Goal: Transaction & Acquisition: Purchase product/service

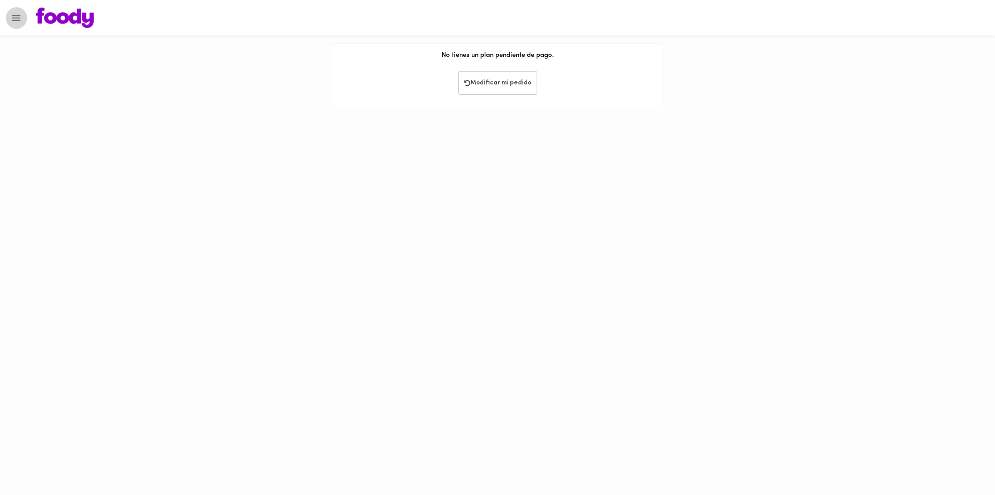
click at [19, 17] on icon "Menu" at bounding box center [16, 18] width 8 height 6
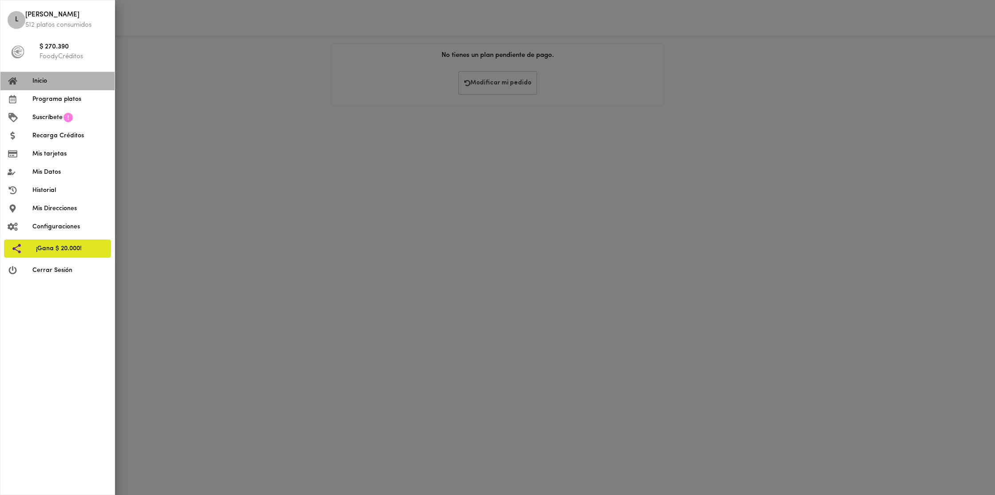
click at [51, 83] on span "Inicio" at bounding box center [69, 80] width 75 height 9
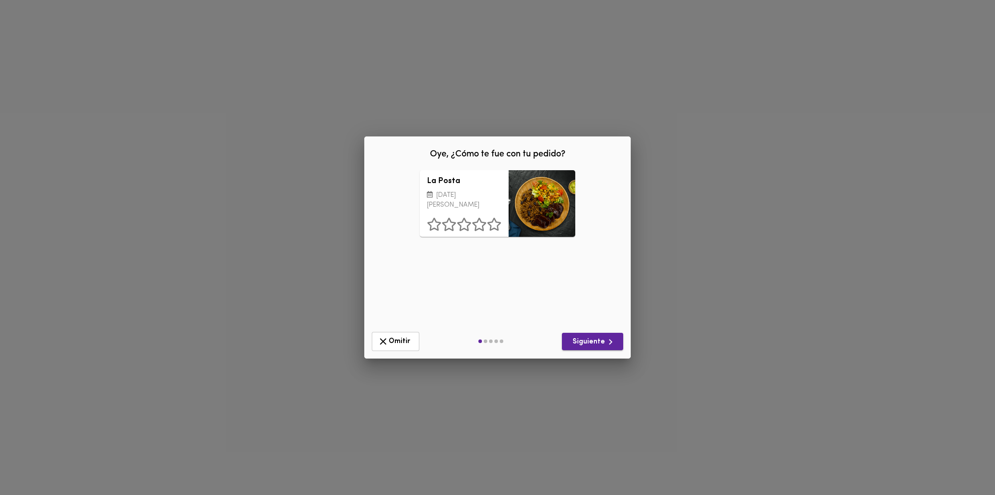
click at [607, 342] on icon "button" at bounding box center [610, 341] width 11 height 11
click at [398, 350] on button "Anterior" at bounding box center [399, 341] width 54 height 19
click at [493, 222] on icon at bounding box center [494, 224] width 14 height 13
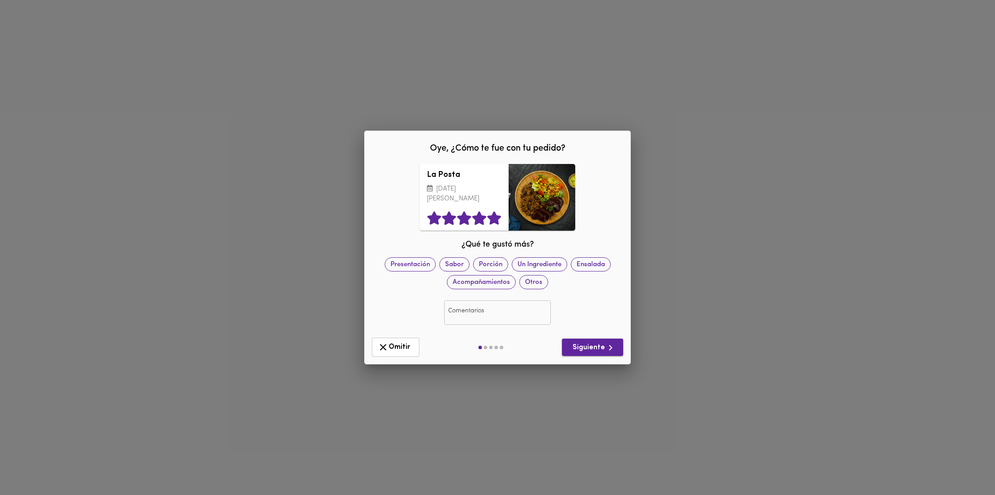
click at [593, 342] on span "Siguiente" at bounding box center [592, 347] width 47 height 11
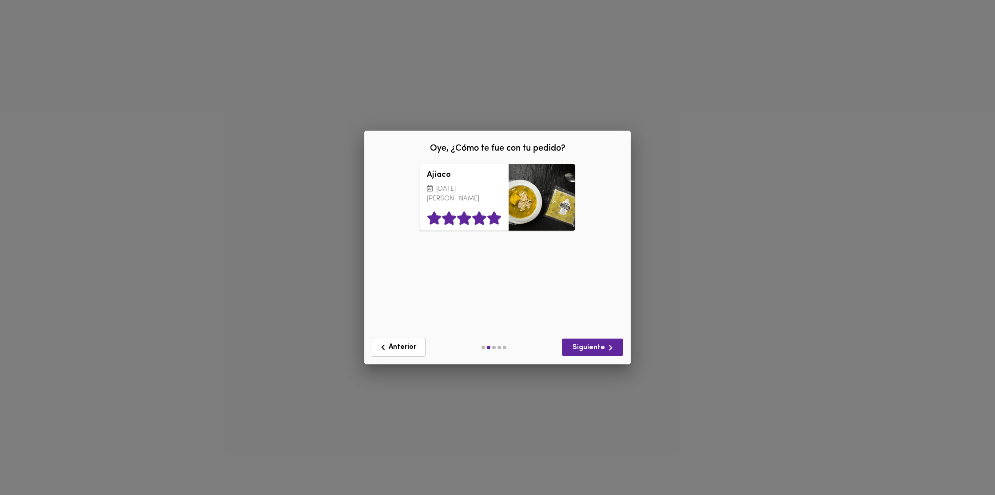
click at [494, 217] on icon at bounding box center [494, 217] width 14 height 13
click at [595, 340] on button "Siguiente" at bounding box center [592, 347] width 61 height 17
click at [497, 218] on icon at bounding box center [494, 217] width 14 height 13
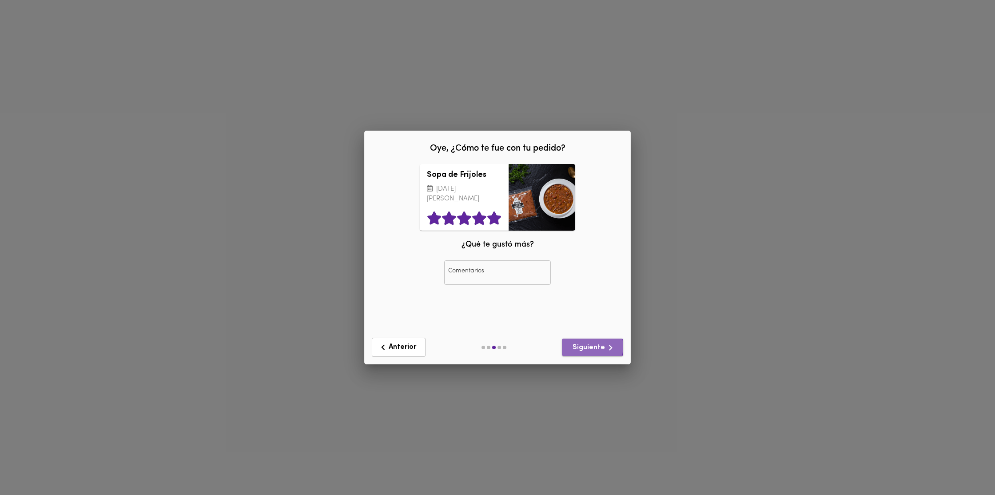
click at [587, 347] on span "Siguiente" at bounding box center [592, 347] width 47 height 11
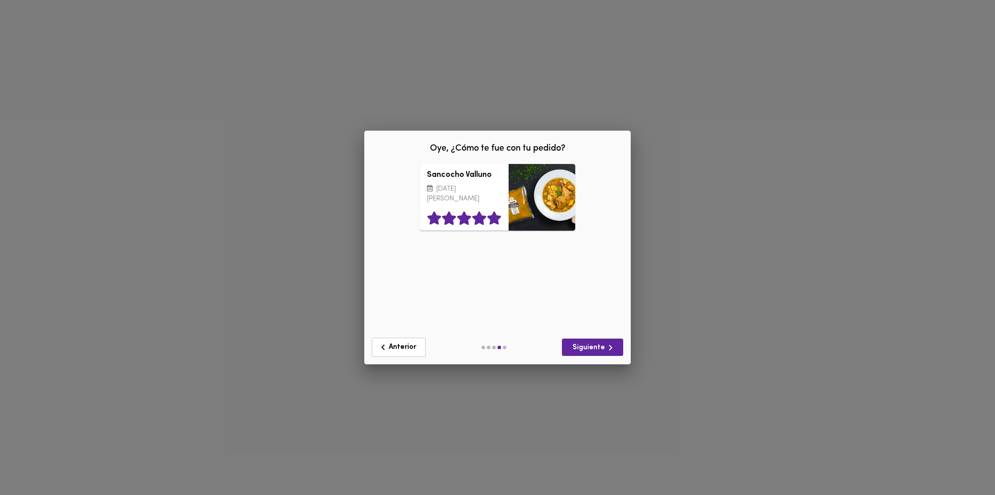
click at [493, 219] on icon at bounding box center [494, 217] width 14 height 13
click at [592, 350] on span "Siguiente" at bounding box center [592, 347] width 47 height 11
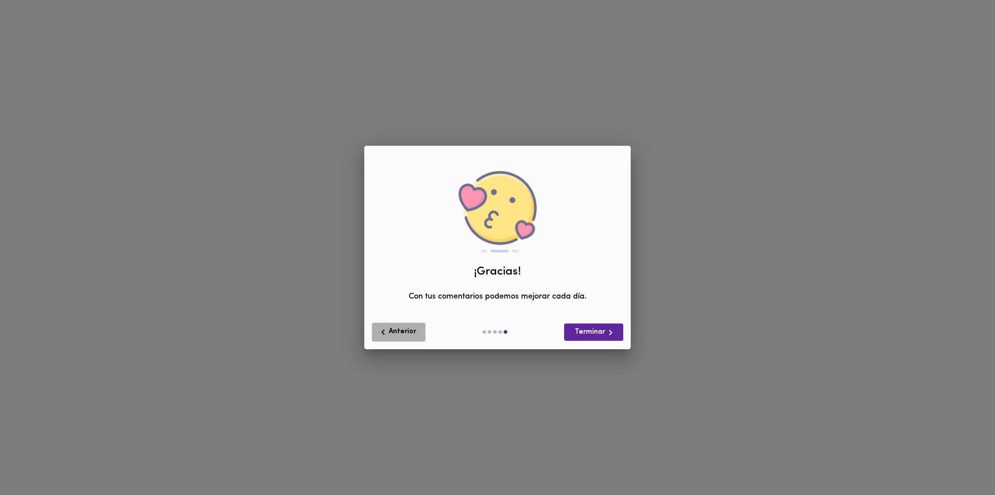
click at [412, 333] on span "Anterior" at bounding box center [399, 332] width 42 height 11
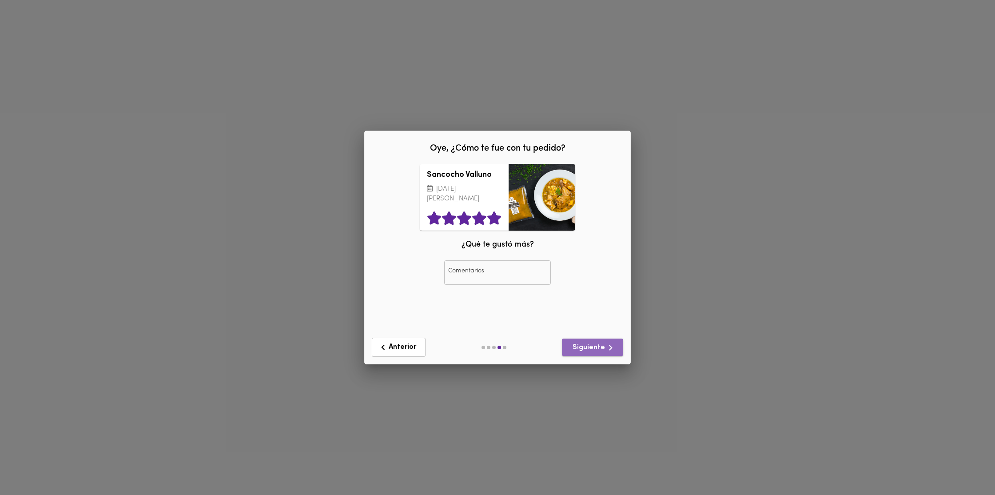
click at [600, 351] on span "Siguiente" at bounding box center [592, 347] width 47 height 11
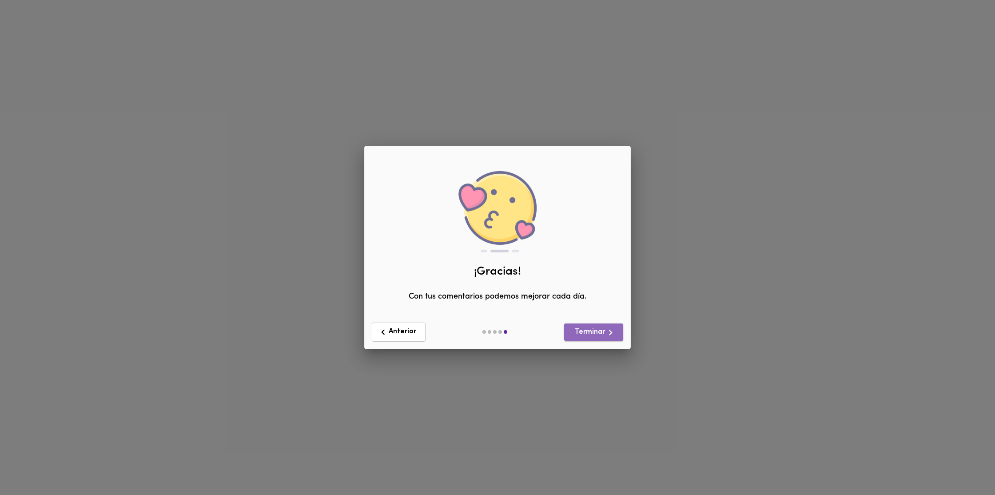
click at [603, 334] on span "Terminar" at bounding box center [593, 332] width 45 height 11
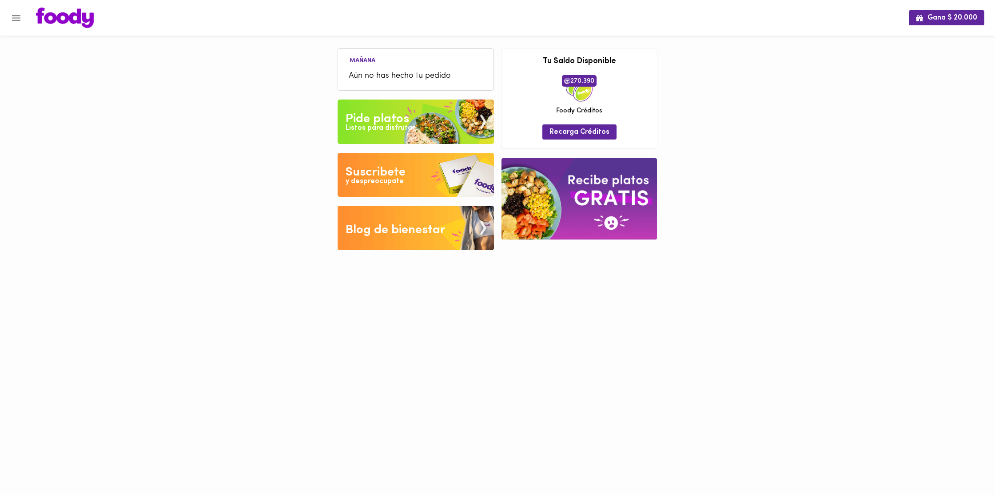
click at [456, 124] on img at bounding box center [416, 122] width 156 height 44
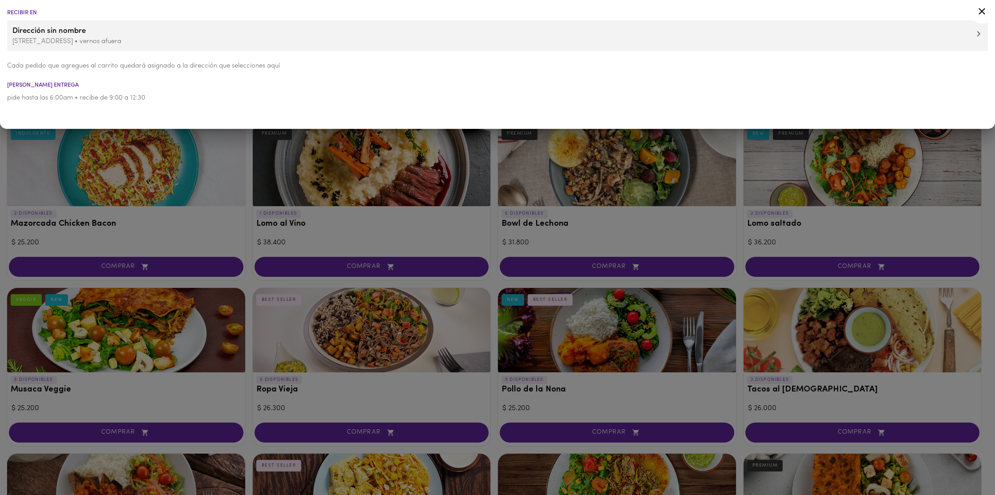
click at [983, 9] on icon at bounding box center [981, 11] width 11 height 11
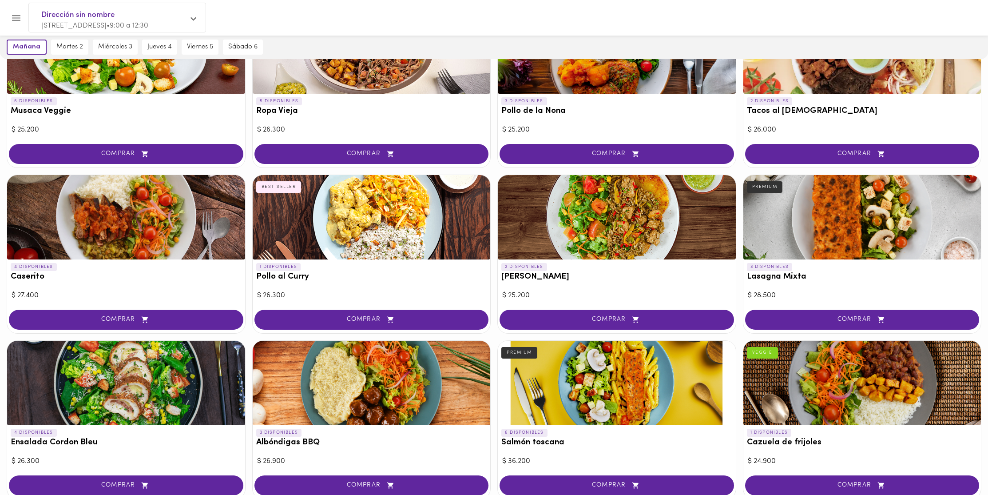
scroll to position [282, 0]
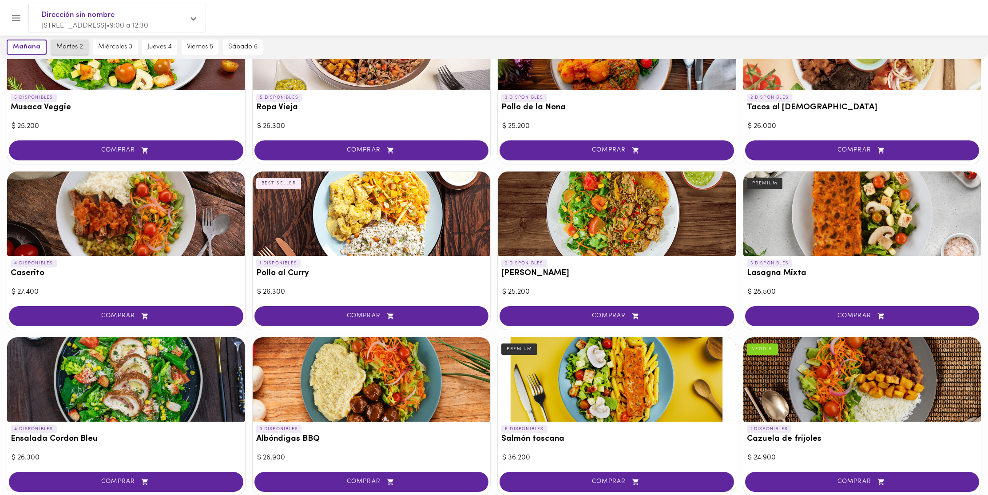
click at [72, 47] on span "martes 2" at bounding box center [69, 47] width 27 height 8
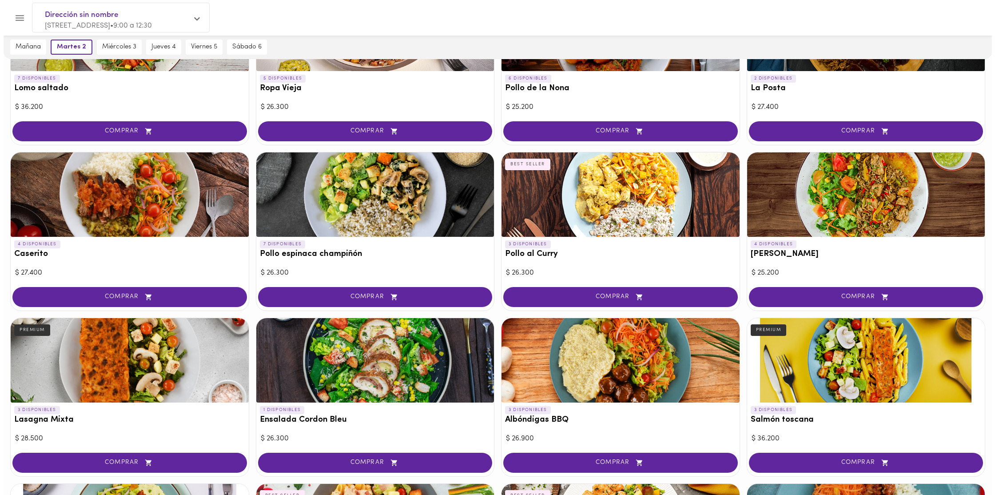
scroll to position [304, 0]
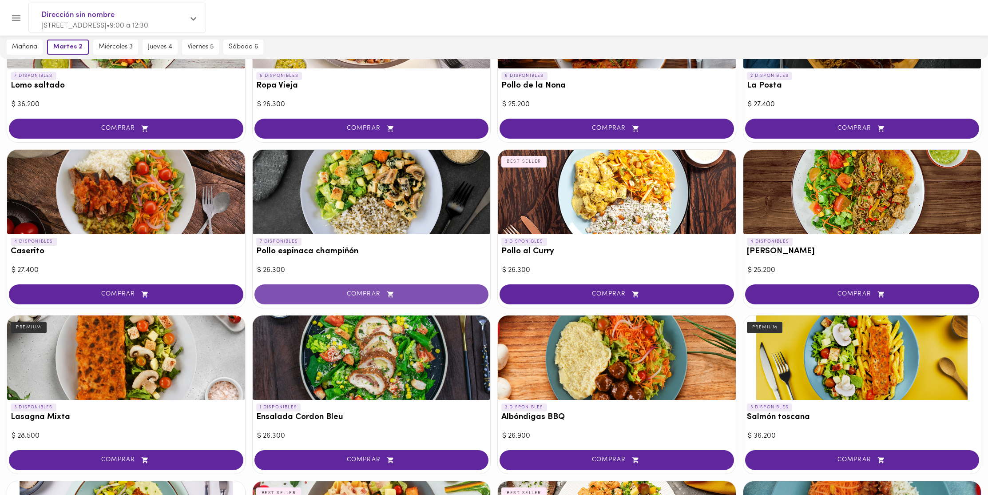
click at [373, 294] on span "COMPRAR" at bounding box center [372, 295] width 212 height 8
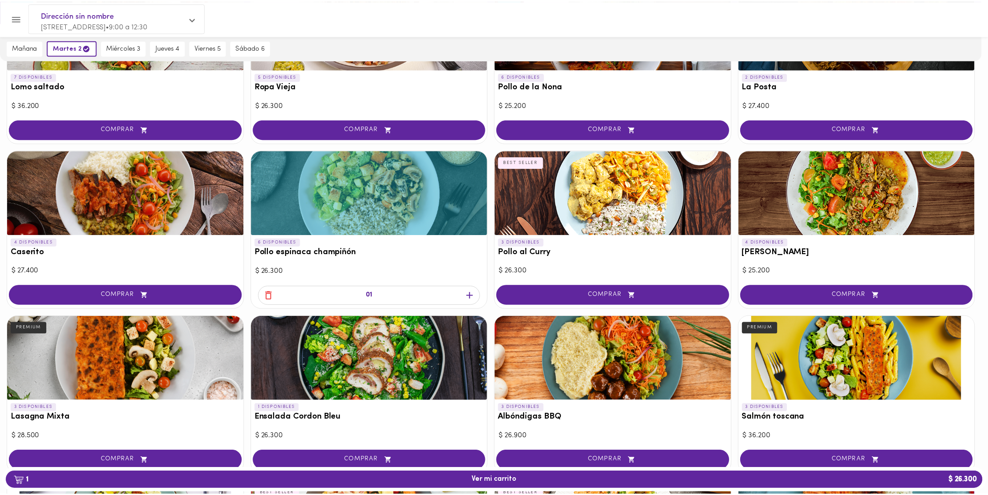
scroll to position [304, 0]
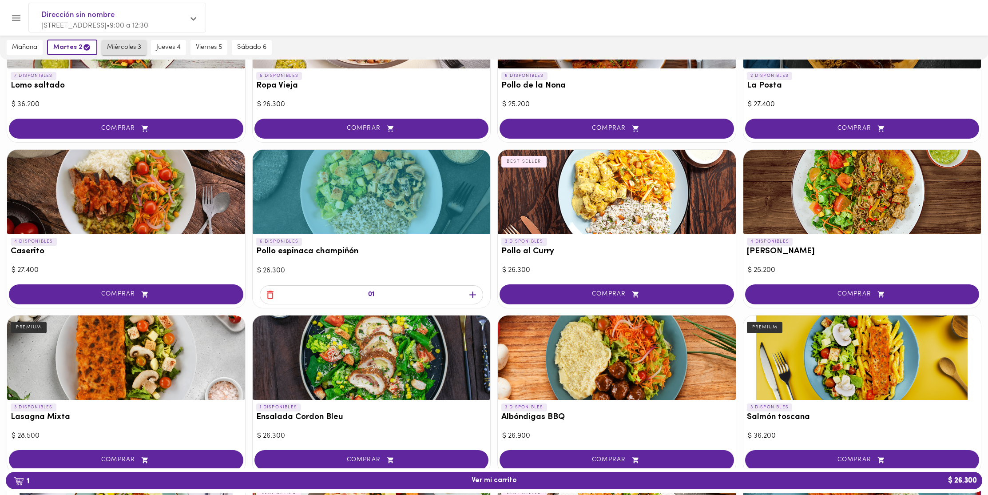
click at [132, 44] on span "miércoles 3" at bounding box center [124, 48] width 34 height 8
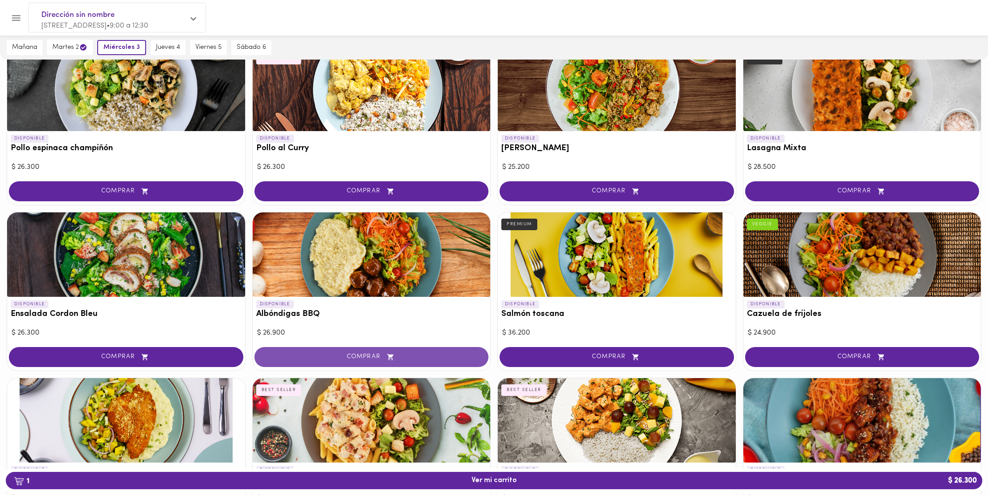
scroll to position [574, 0]
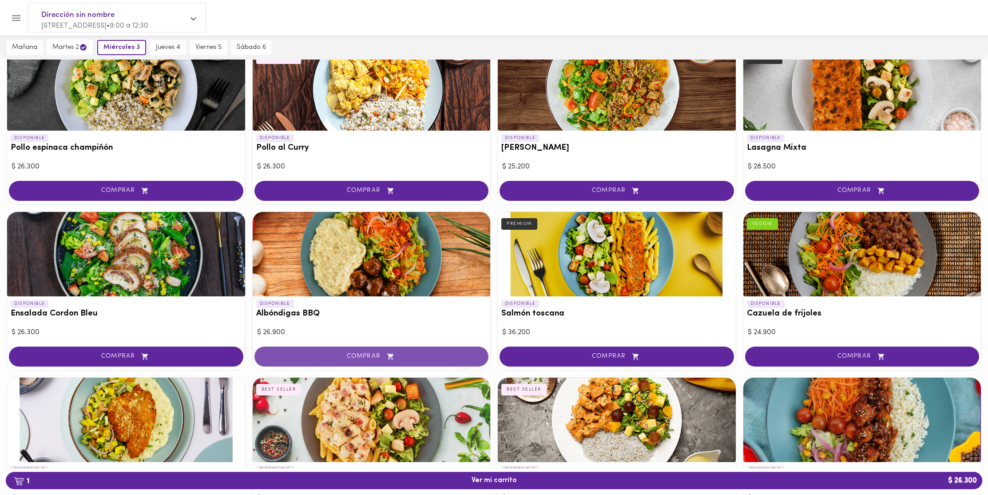
click at [387, 357] on icon "button" at bounding box center [390, 357] width 11 height 8
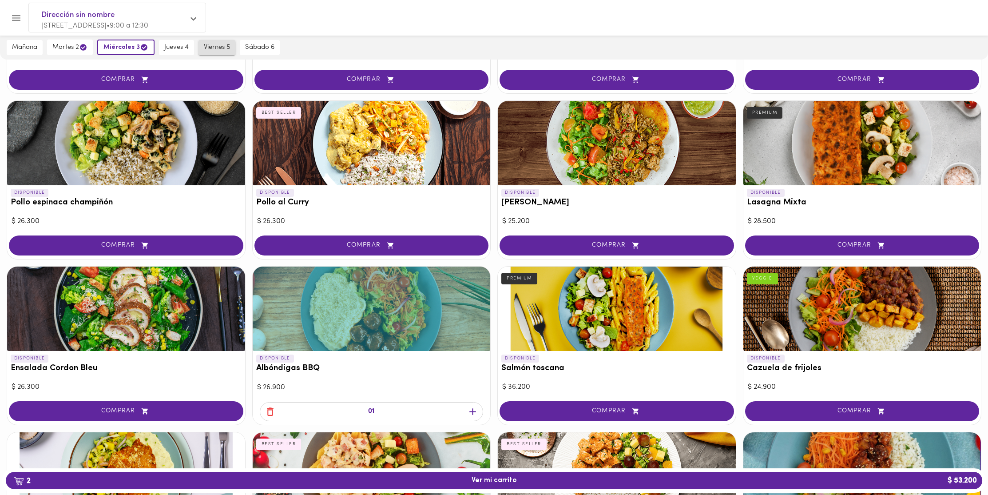
scroll to position [518, 0]
click at [142, 47] on icon "button" at bounding box center [144, 47] width 7 height 7
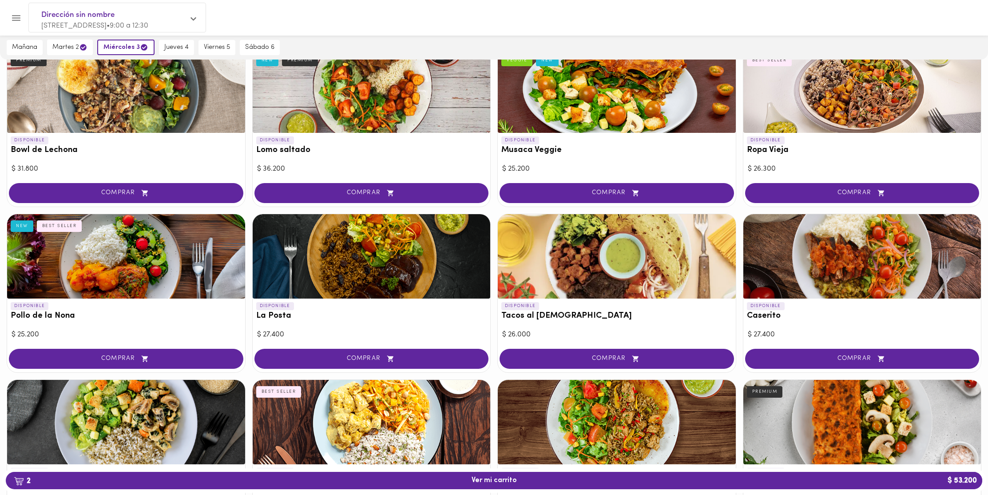
scroll to position [0, 0]
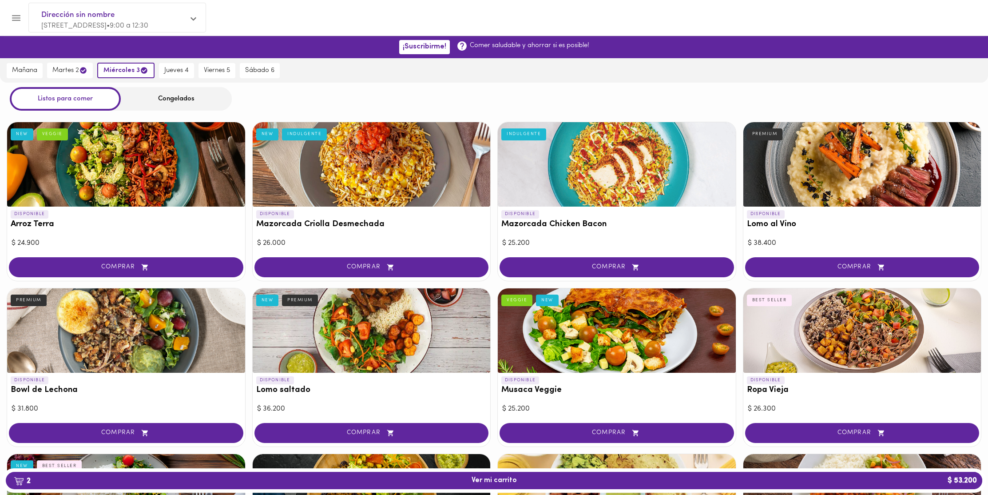
click at [195, 102] on div "Congelados" at bounding box center [176, 99] width 111 height 24
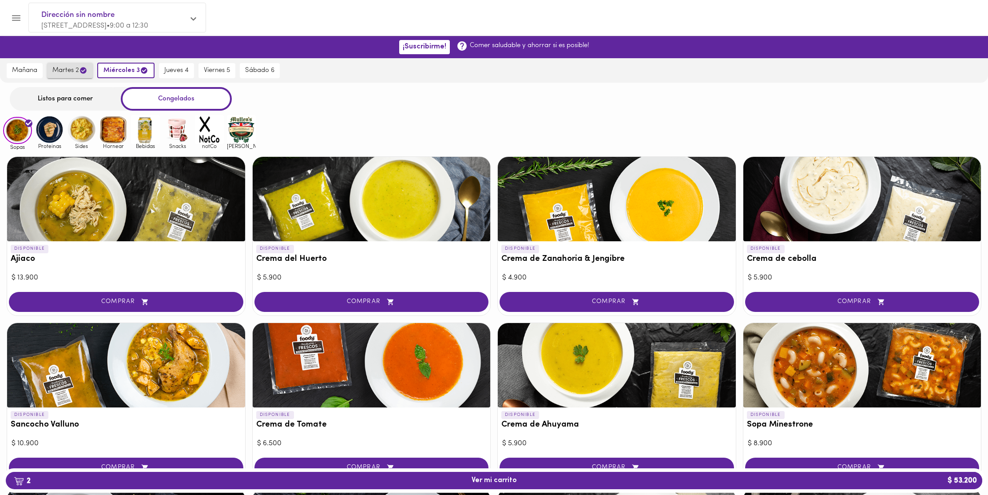
click at [73, 69] on span "martes 2" at bounding box center [69, 70] width 35 height 8
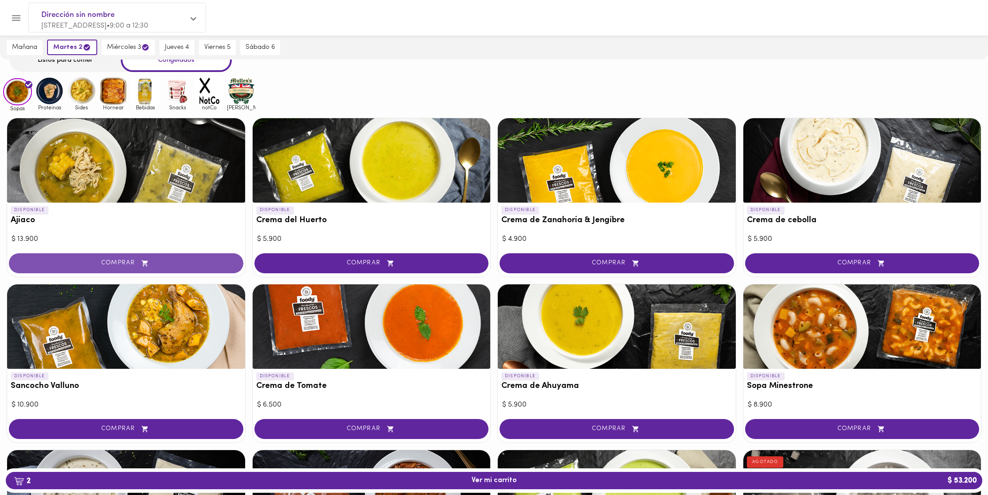
scroll to position [41, 0]
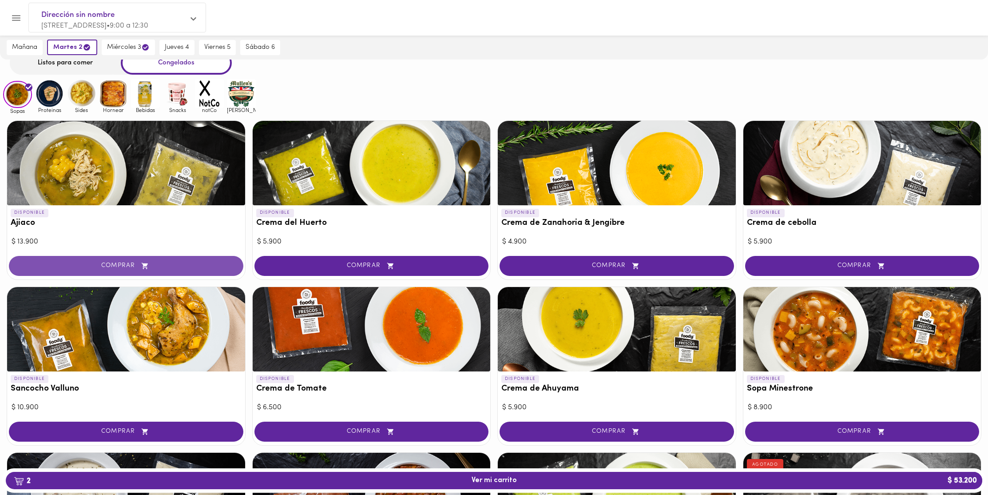
click at [188, 262] on span "COMPRAR" at bounding box center [126, 266] width 212 height 8
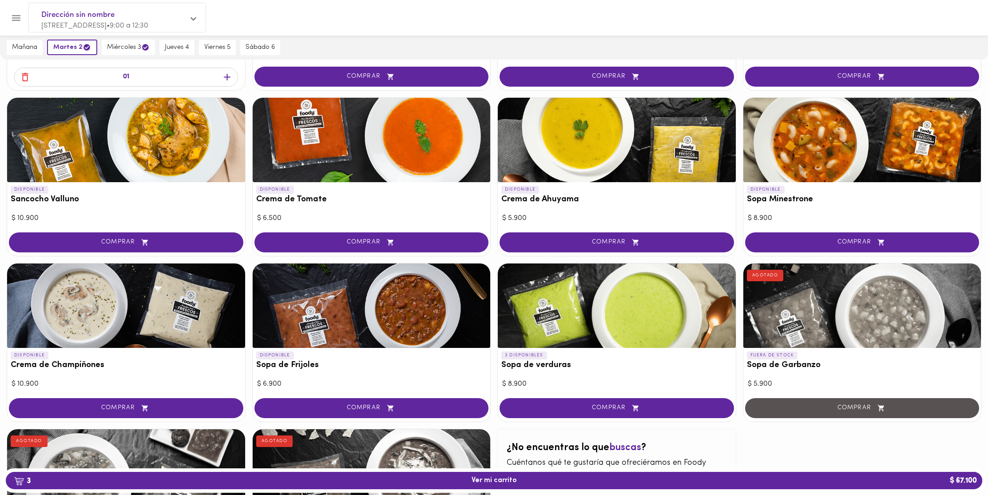
scroll to position [223, 0]
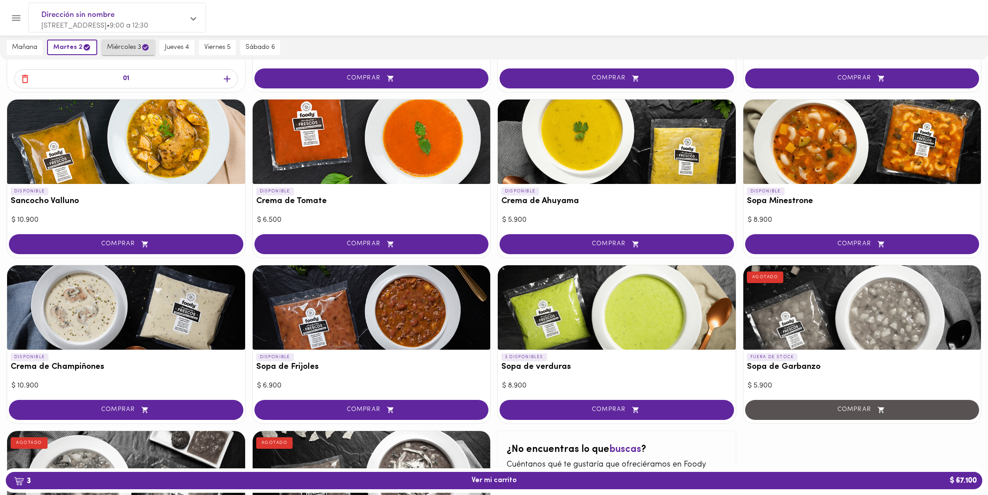
click at [135, 49] on span "miércoles 3" at bounding box center [128, 47] width 43 height 8
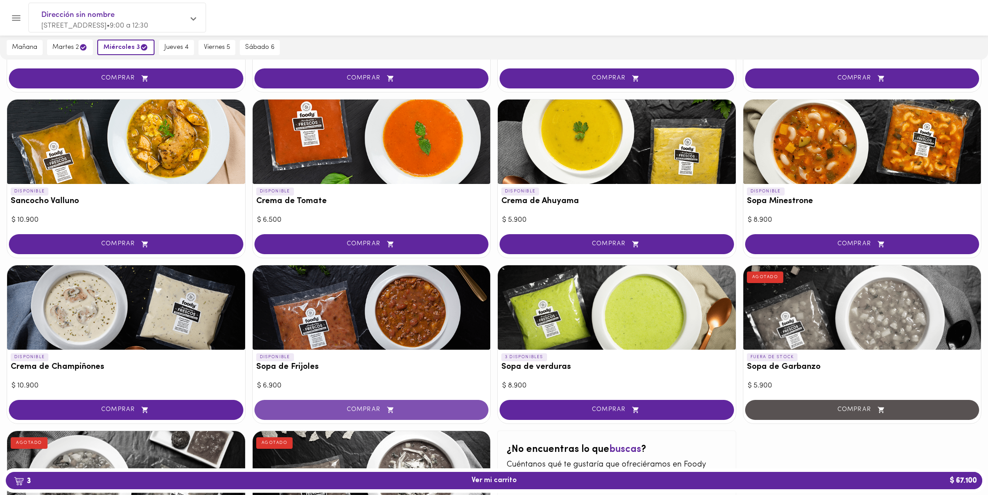
click at [355, 405] on button "COMPRAR" at bounding box center [372, 410] width 235 height 20
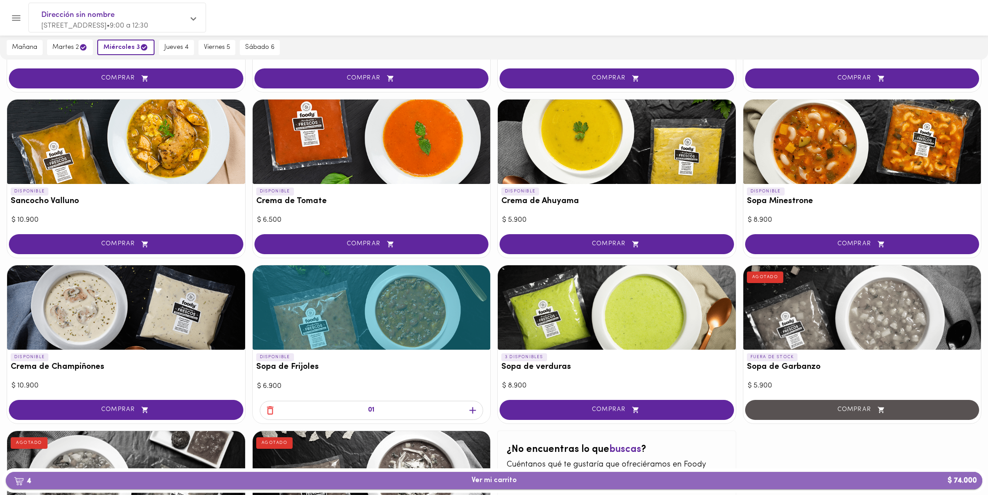
click at [494, 482] on span "4 Ver mi carrito $ 74.000" at bounding box center [494, 480] width 45 height 8
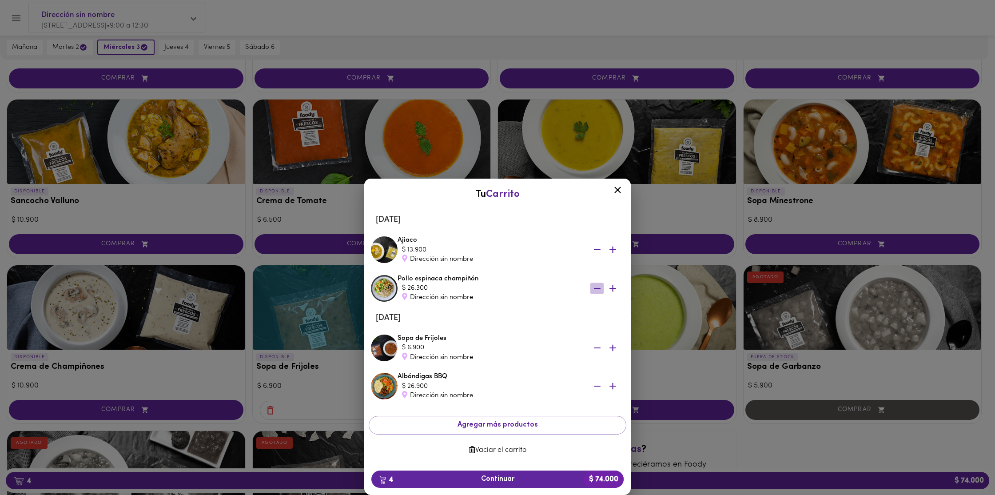
click at [596, 287] on icon "button" at bounding box center [597, 288] width 11 height 11
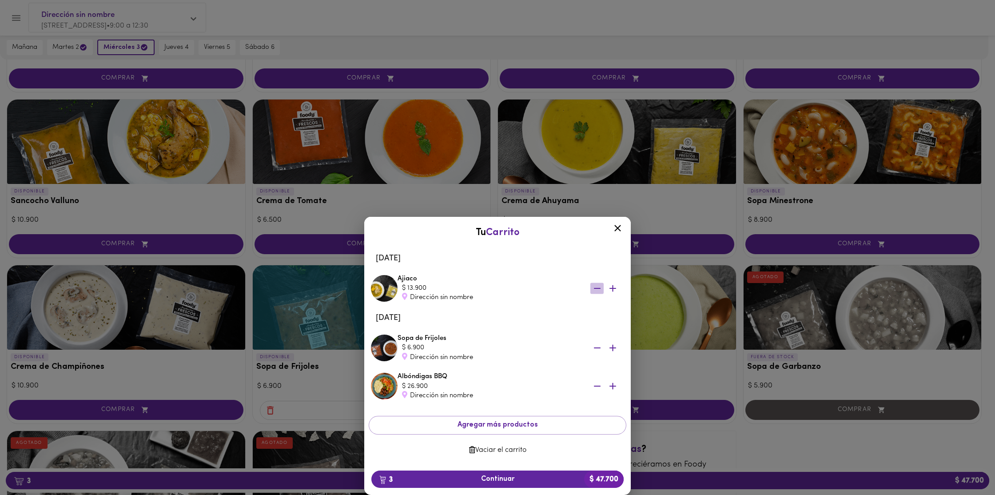
click at [598, 288] on icon "button" at bounding box center [597, 288] width 7 height 1
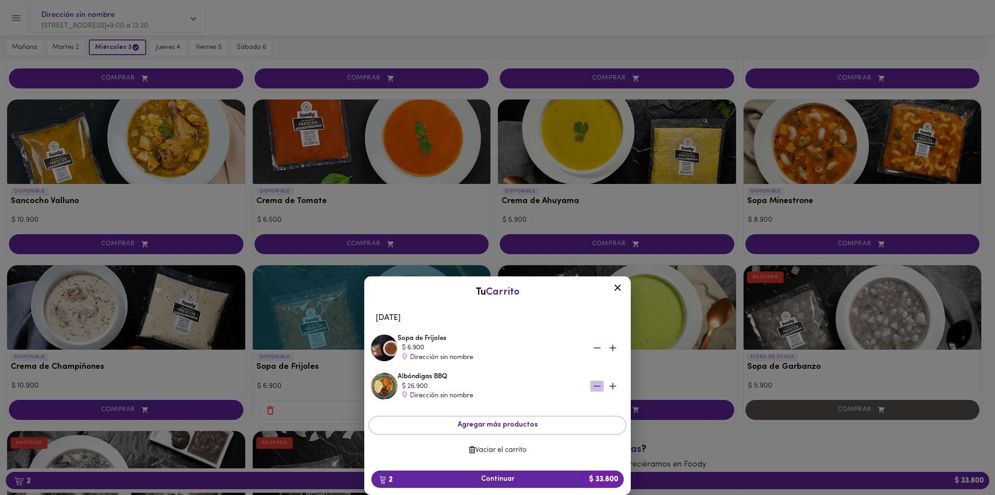
click at [600, 387] on icon "button" at bounding box center [597, 386] width 11 height 11
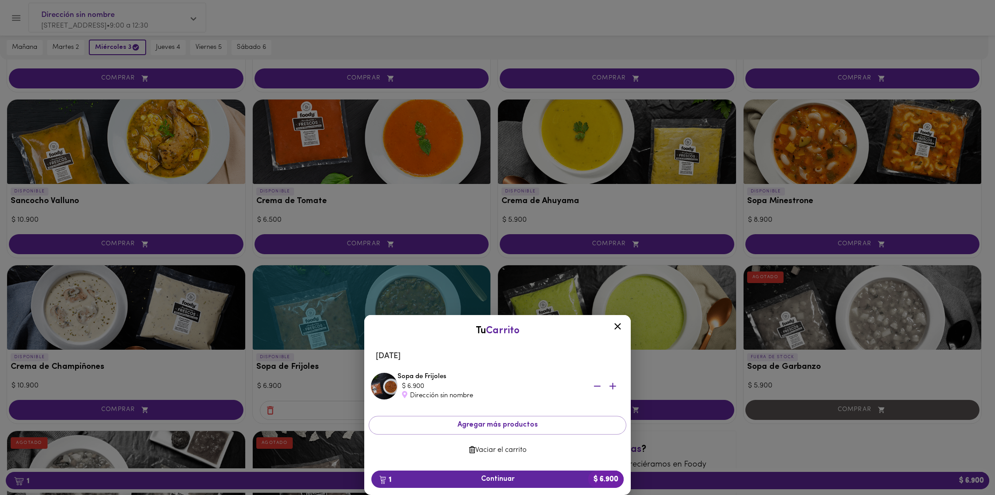
click at [617, 328] on icon at bounding box center [617, 326] width 11 height 11
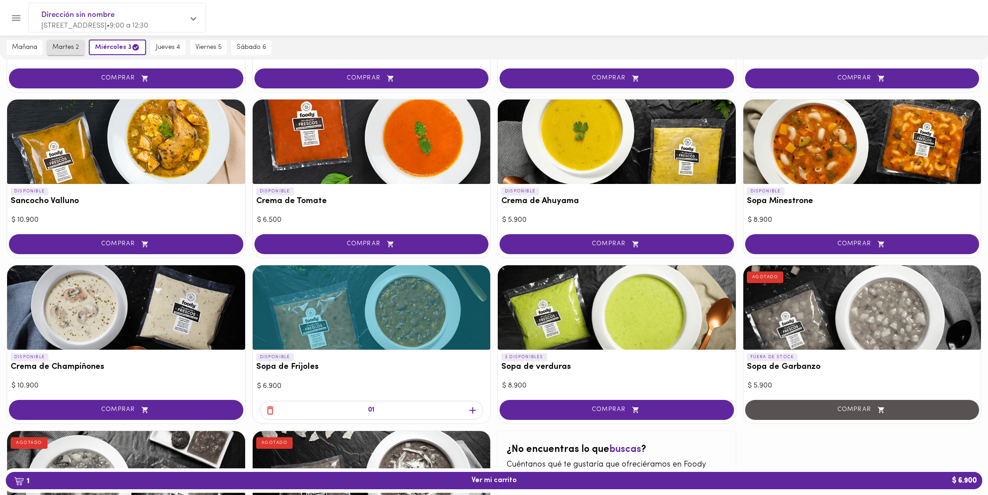
click at [64, 48] on span "martes 2" at bounding box center [65, 48] width 27 height 8
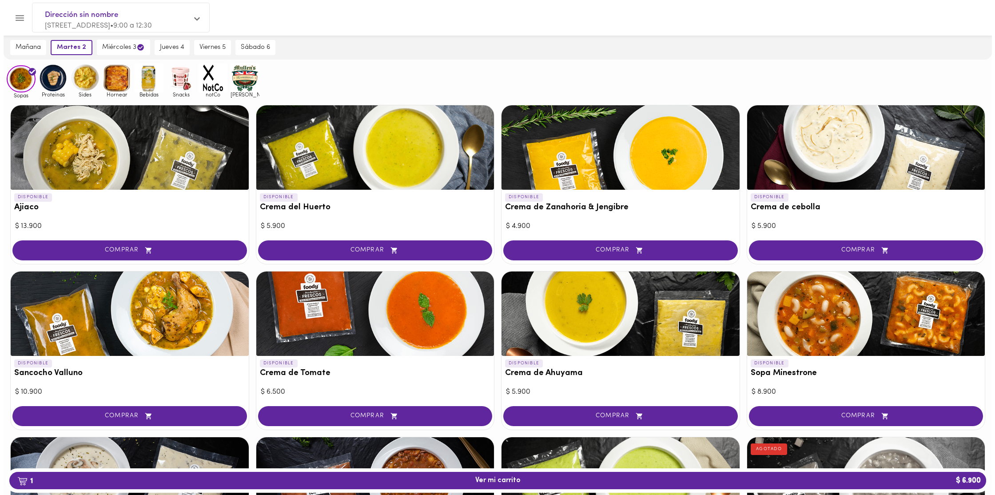
scroll to position [50, 0]
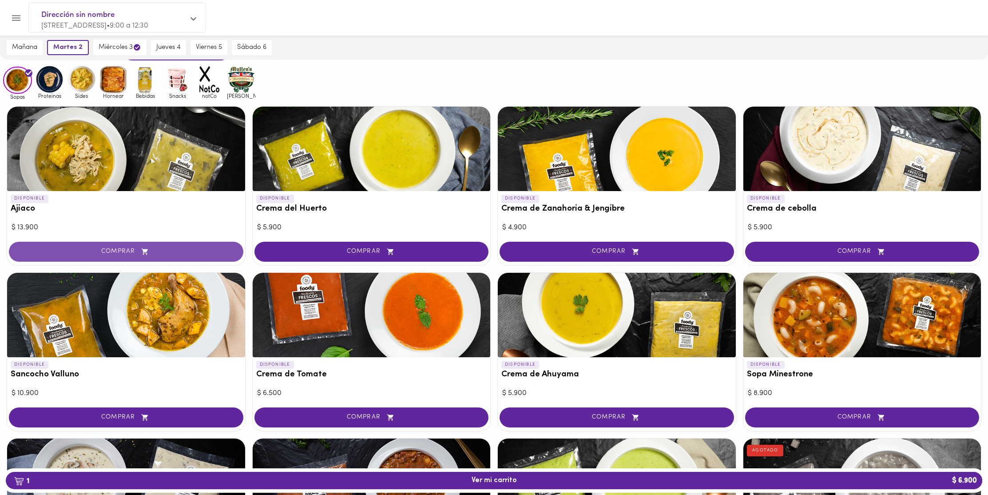
click at [129, 253] on span "COMPRAR" at bounding box center [126, 252] width 212 height 8
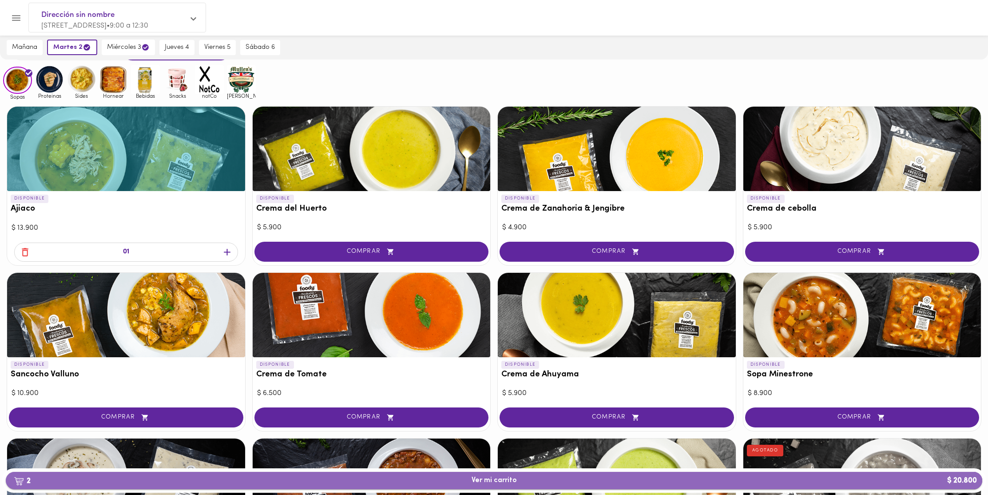
click at [666, 478] on span "2 Ver mi carrito $ 20.800" at bounding box center [494, 480] width 963 height 8
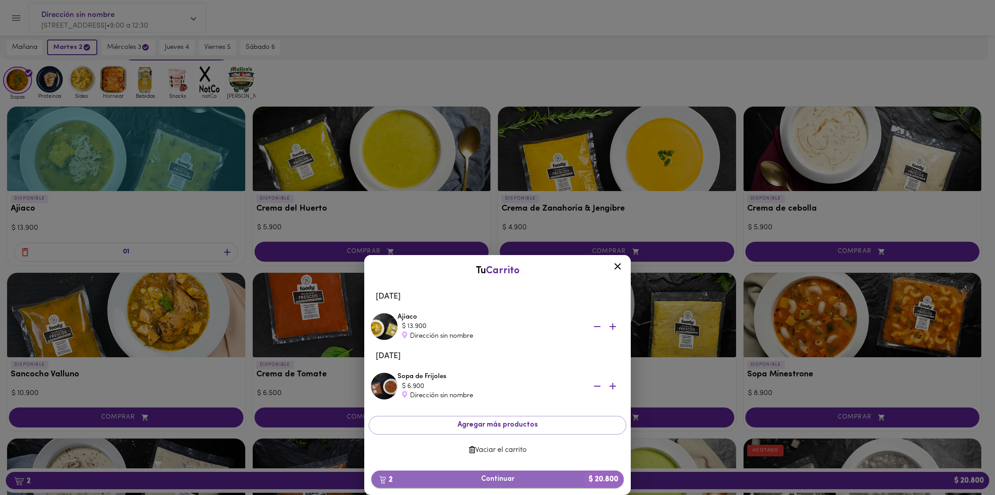
click at [536, 480] on span "2 Continuar $ 20.800" at bounding box center [498, 479] width 238 height 8
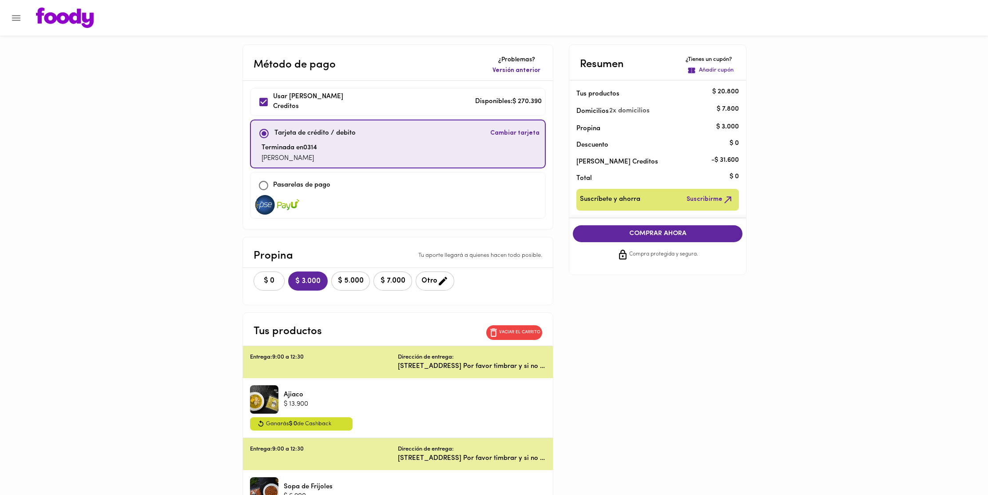
click at [267, 279] on span "$ 0" at bounding box center [269, 281] width 20 height 8
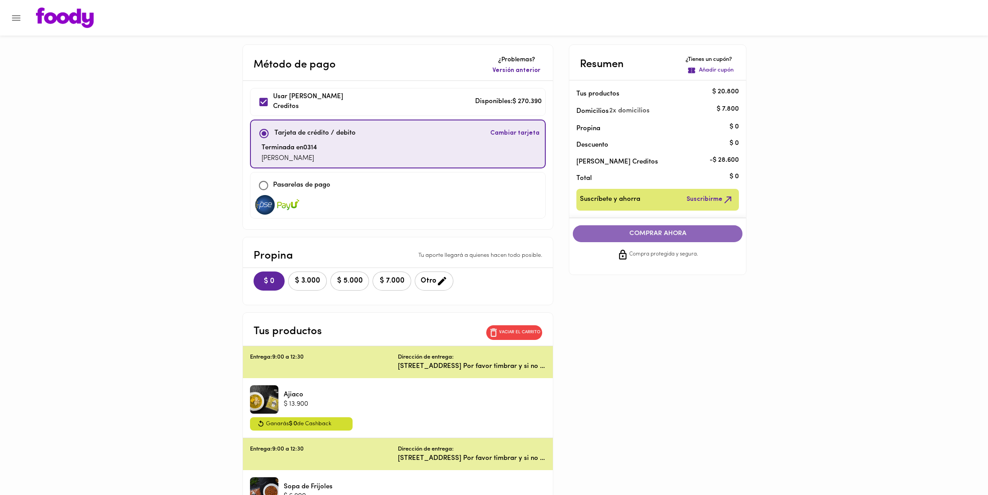
click at [603, 235] on span "COMPRAR AHORA" at bounding box center [658, 234] width 152 height 8
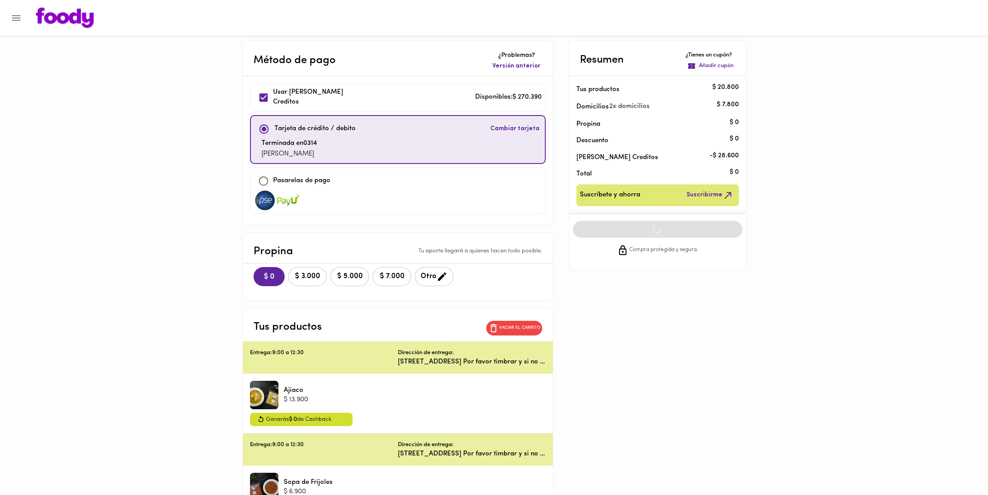
scroll to position [5, 0]
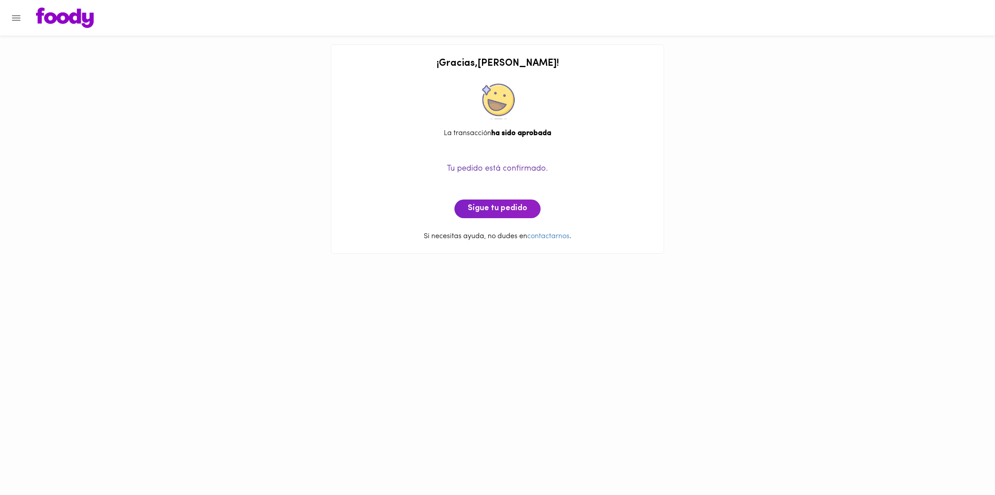
click at [14, 19] on icon "Menu" at bounding box center [16, 17] width 11 height 11
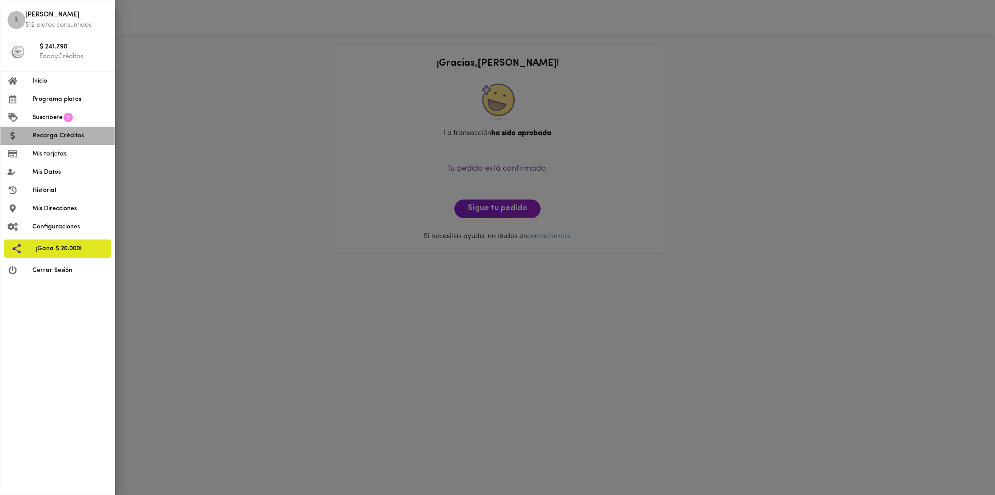
click at [69, 138] on span "Recarga Créditos" at bounding box center [69, 135] width 75 height 9
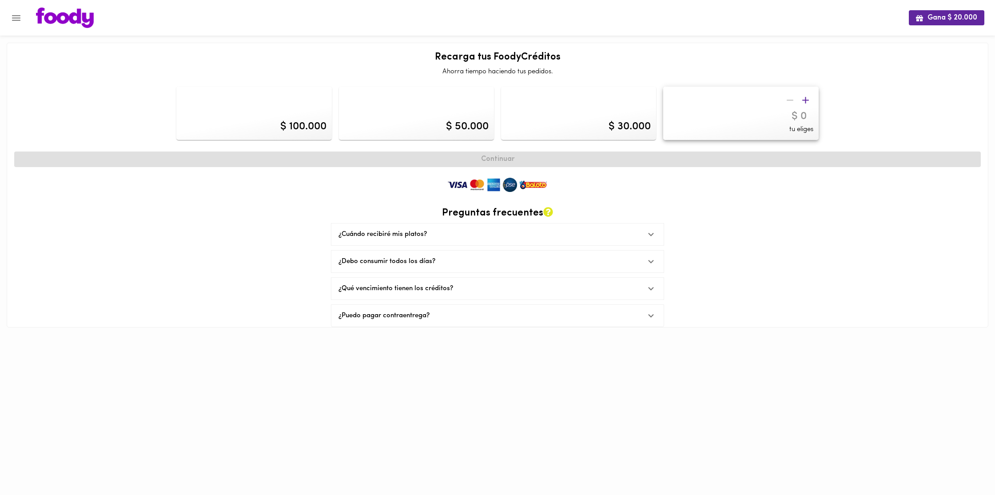
click at [307, 129] on div "$ 100.000" at bounding box center [303, 126] width 46 height 15
type input "100000"
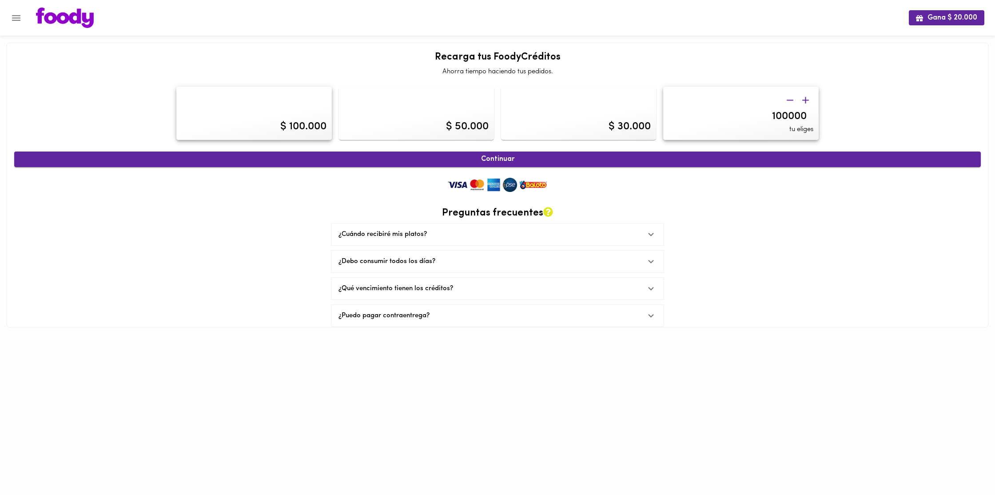
click at [579, 161] on span "Continuar" at bounding box center [497, 159] width 947 height 8
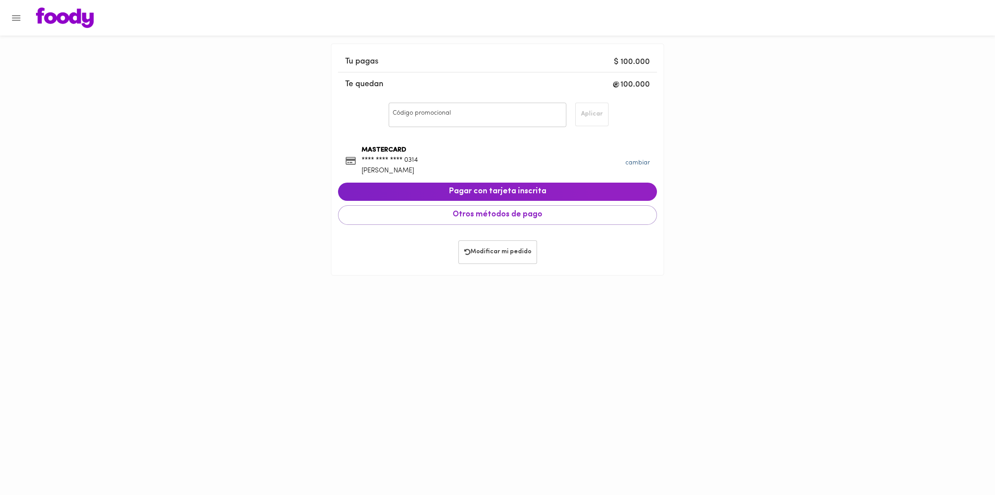
click at [634, 161] on link "cambiar" at bounding box center [638, 162] width 24 height 7
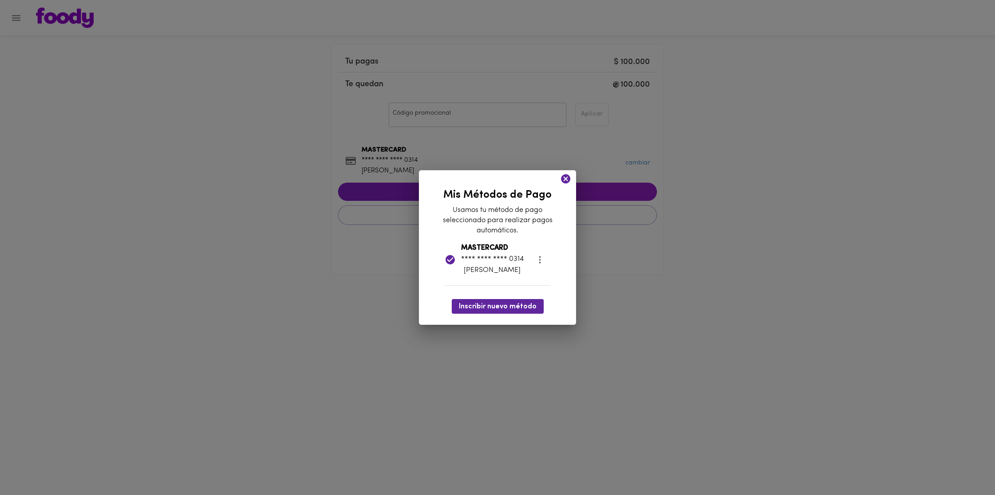
click at [565, 175] on icon at bounding box center [565, 178] width 11 height 11
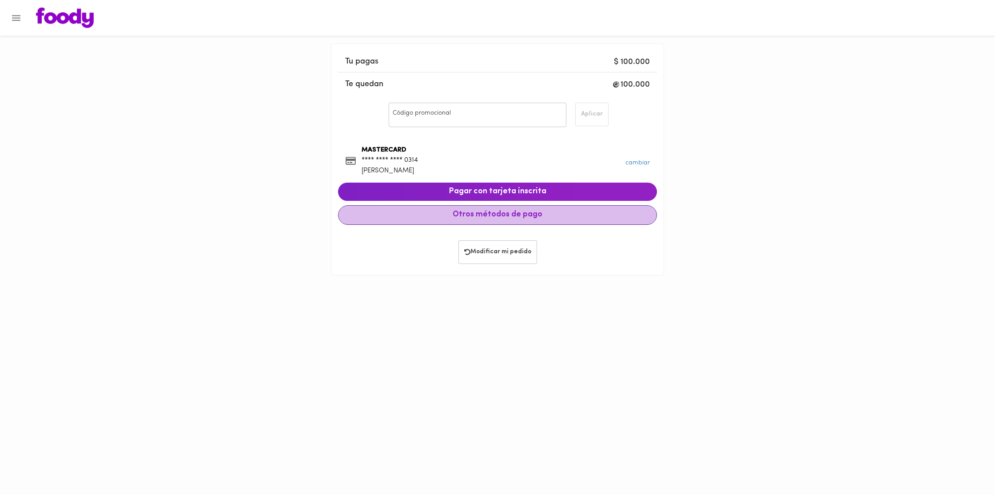
click at [561, 175] on div "Tu pagas $ 100.000 Te quedan 100.000 Código promocional Código promocional Apli…" at bounding box center [497, 140] width 319 height 179
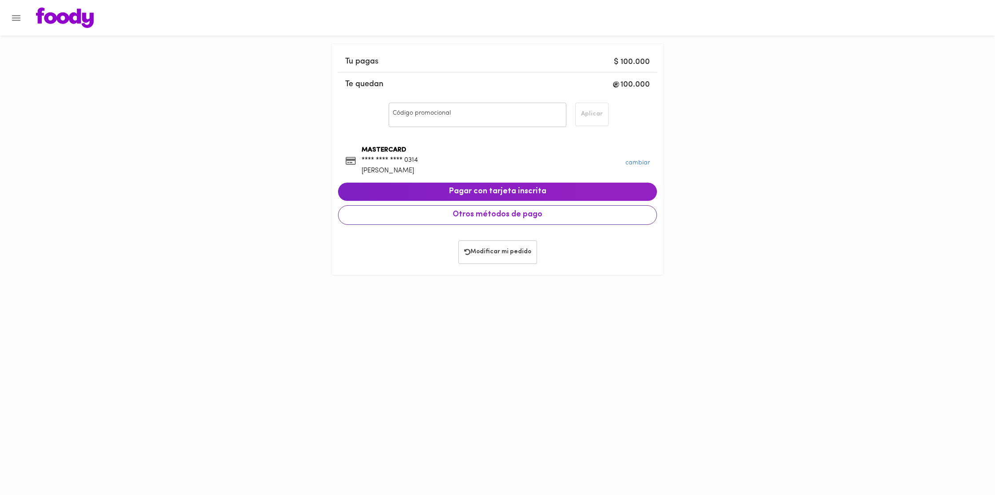
click at [478, 215] on span "Otros métodos de pago" at bounding box center [498, 215] width 304 height 10
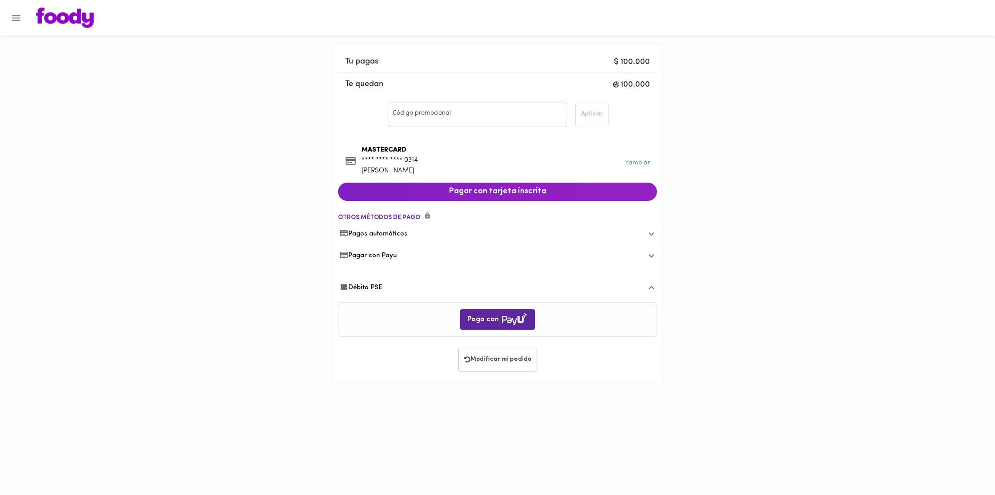
click at [394, 253] on span "Pagar con Payu" at bounding box center [368, 255] width 57 height 9
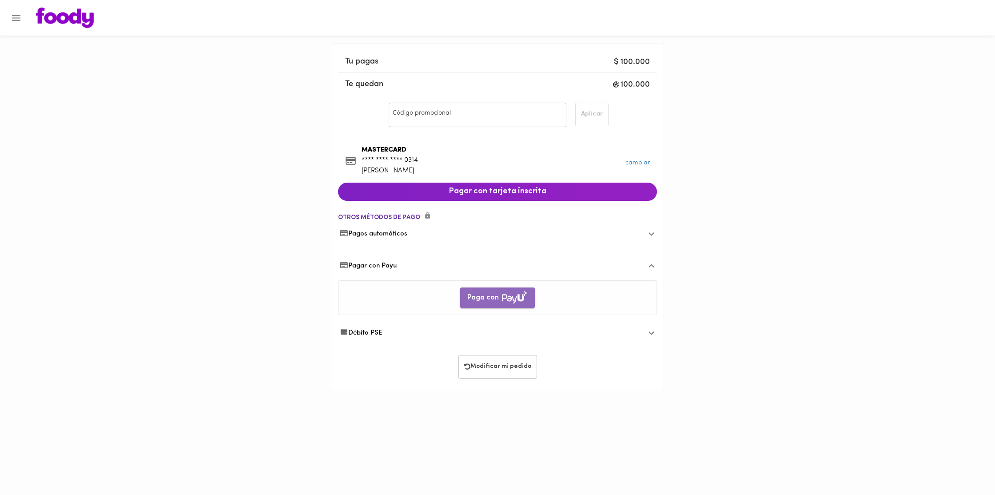
click at [505, 293] on img "button" at bounding box center [514, 297] width 27 height 14
